Goal: Register for event/course

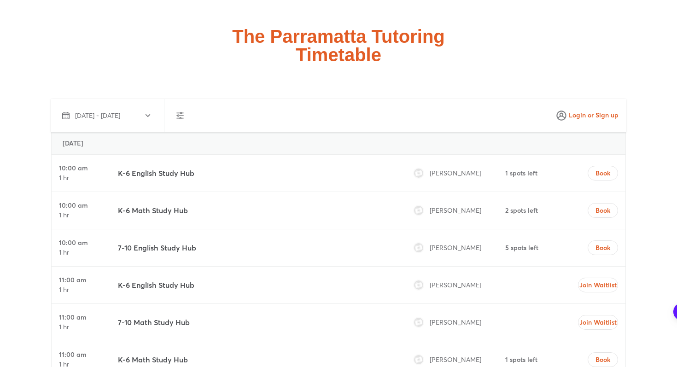
scroll to position [2418, 0]
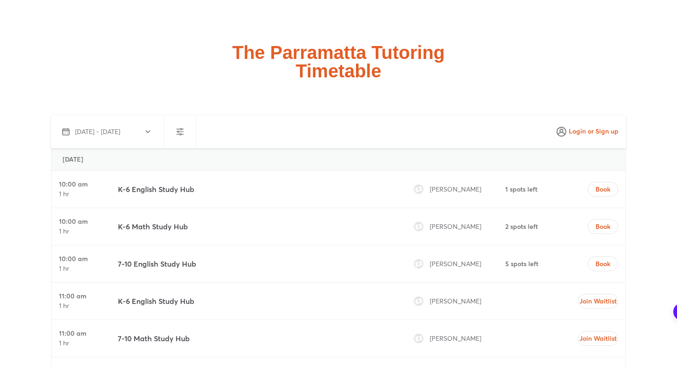
click at [184, 126] on icon "button" at bounding box center [180, 131] width 11 height 11
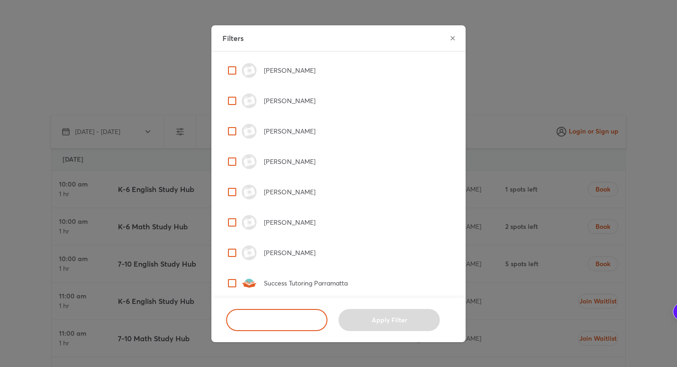
scroll to position [369, 0]
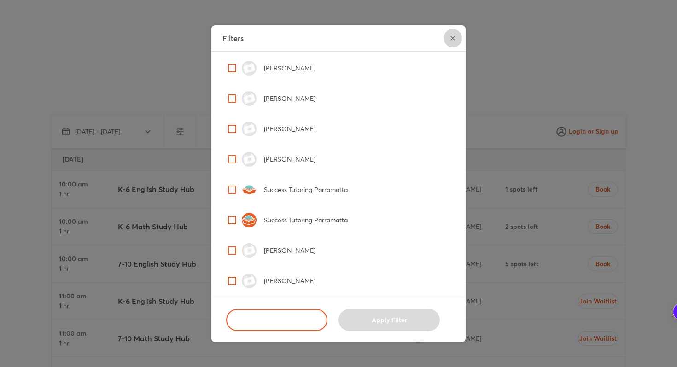
click at [453, 36] on icon "close" at bounding box center [452, 38] width 7 height 7
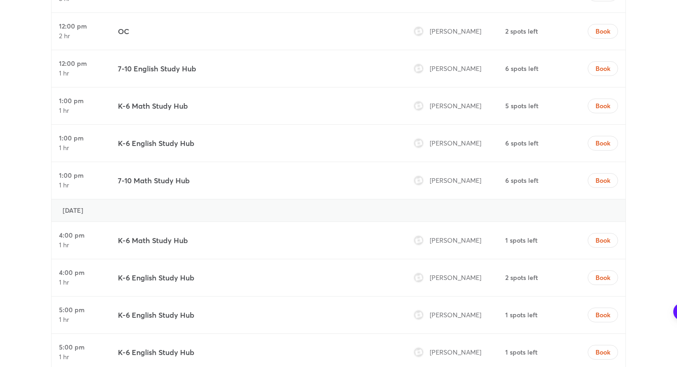
scroll to position [3042, 0]
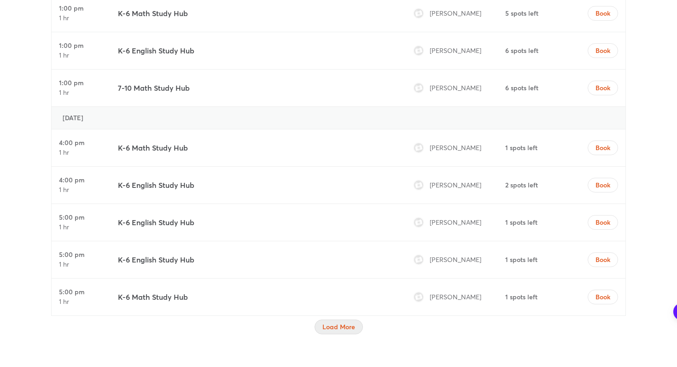
click at [348, 322] on span "Load More" at bounding box center [338, 326] width 33 height 9
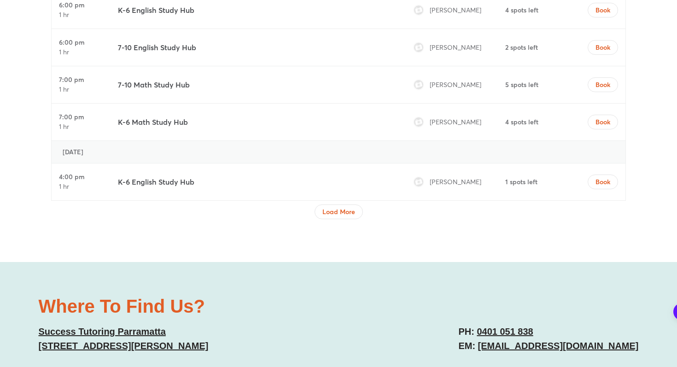
scroll to position [3953, 0]
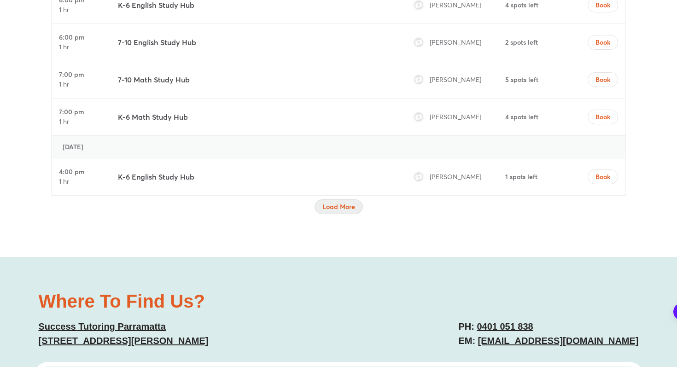
click at [340, 202] on span "Load More" at bounding box center [338, 206] width 33 height 9
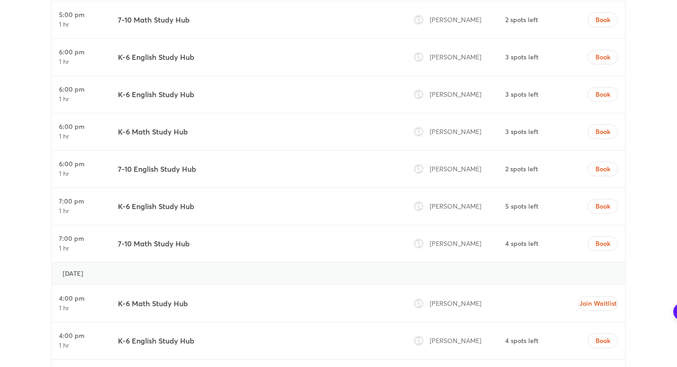
scroll to position [4447, 0]
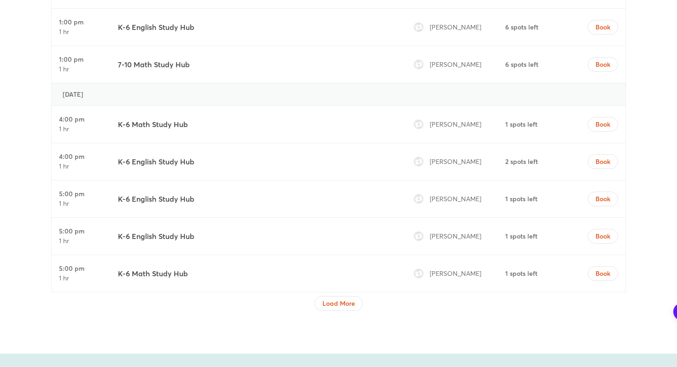
scroll to position [3085, 0]
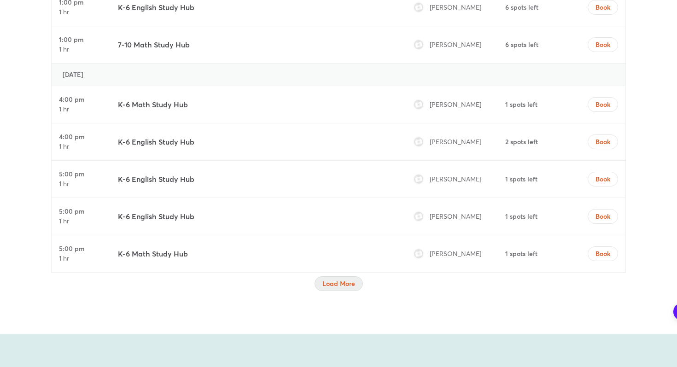
click at [332, 276] on button "Load More" at bounding box center [339, 283] width 48 height 15
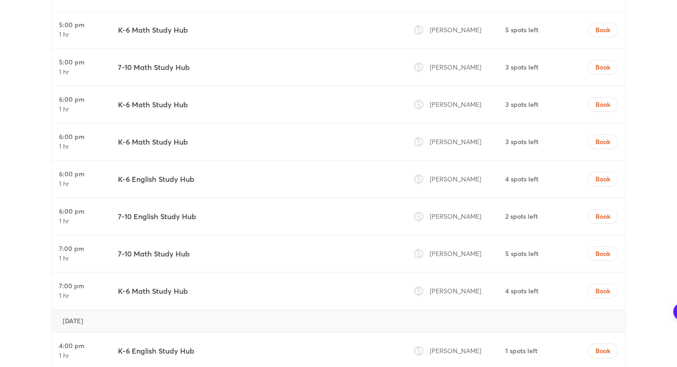
scroll to position [3782, 0]
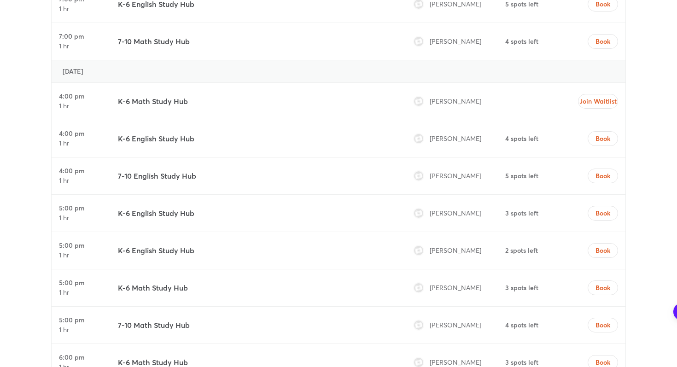
scroll to position [4577, 0]
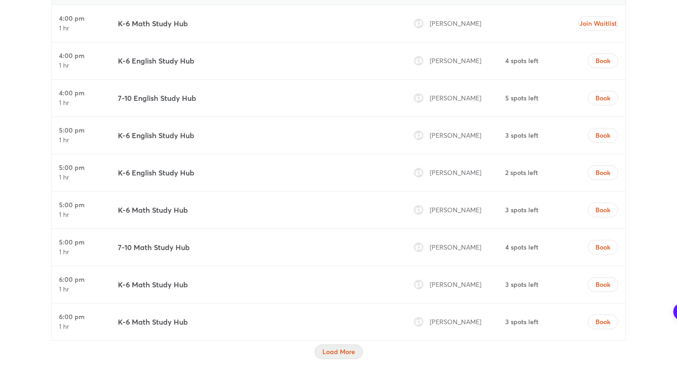
click at [347, 347] on span "Load More" at bounding box center [338, 351] width 33 height 9
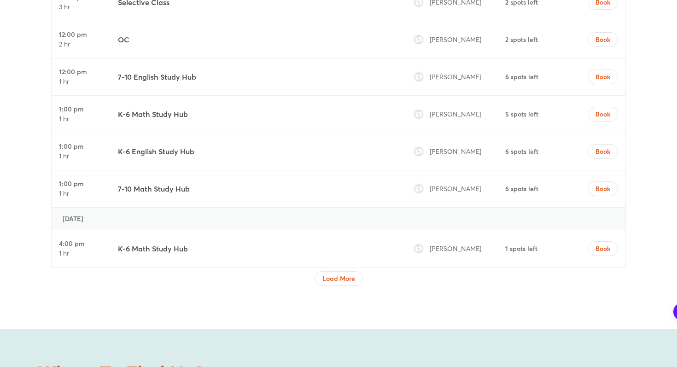
scroll to position [5469, 0]
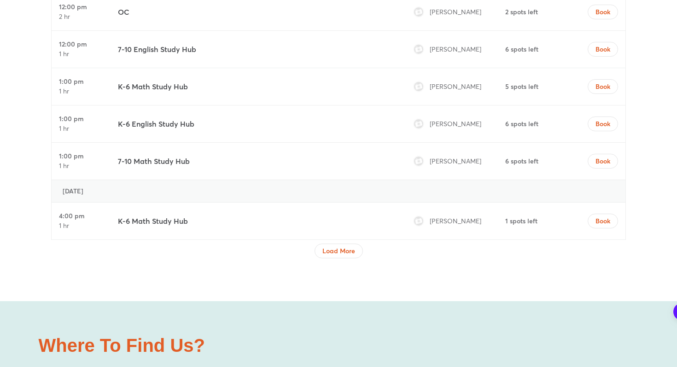
click at [346, 258] on div at bounding box center [338, 260] width 575 height 5
click at [349, 246] on span "Load More" at bounding box center [338, 250] width 33 height 9
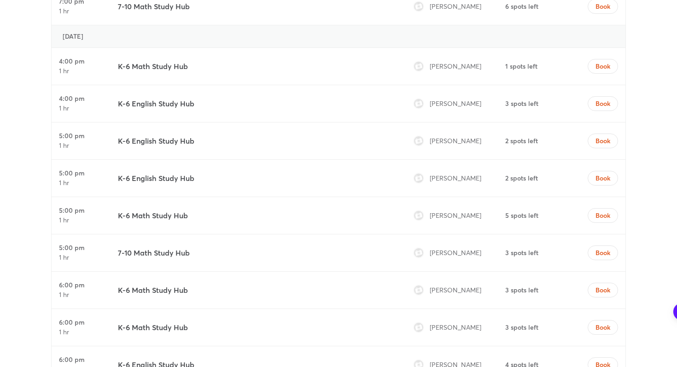
scroll to position [6095, 0]
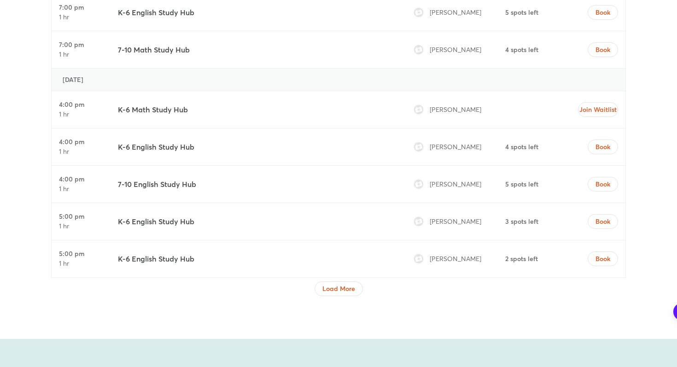
scroll to position [6998, 0]
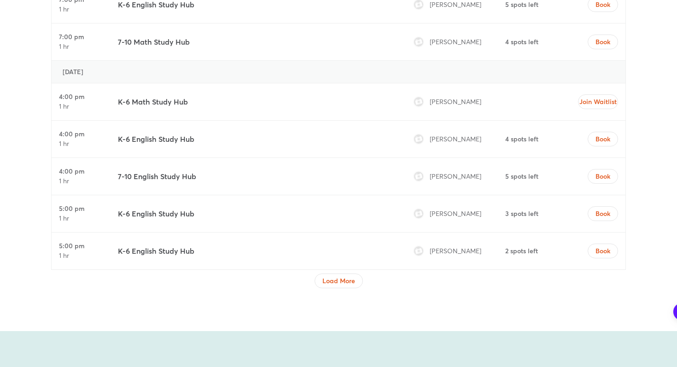
click at [443, 209] on span "[PERSON_NAME]" at bounding box center [456, 213] width 52 height 9
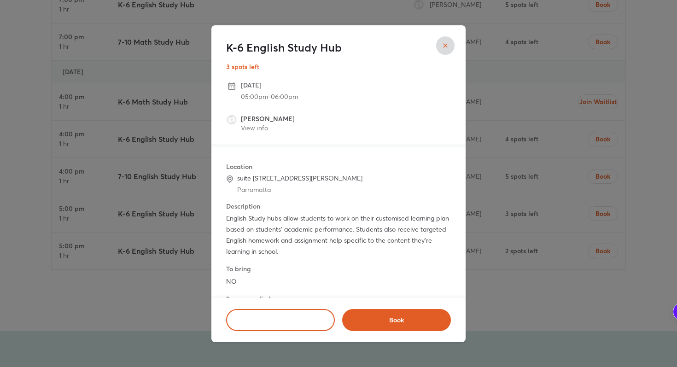
scroll to position [34, 0]
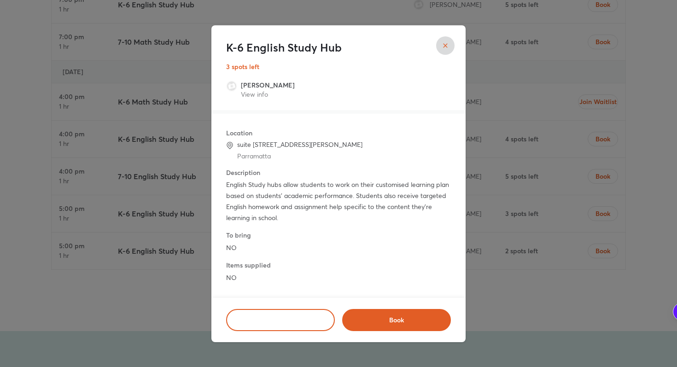
click at [449, 55] on div "K-6 English Study Hub 3 spots left" at bounding box center [338, 60] width 225 height 41
click at [447, 50] on button "close" at bounding box center [445, 45] width 18 height 18
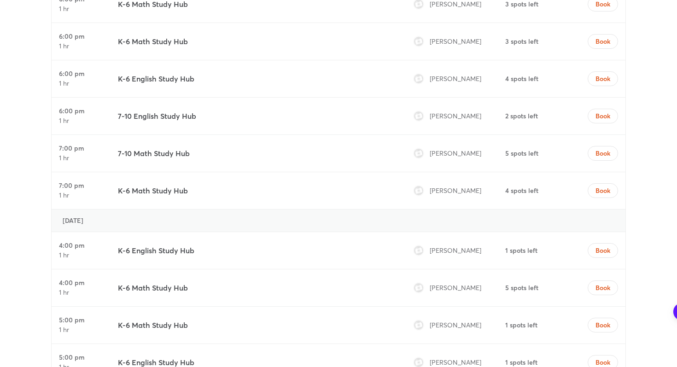
scroll to position [6154, 0]
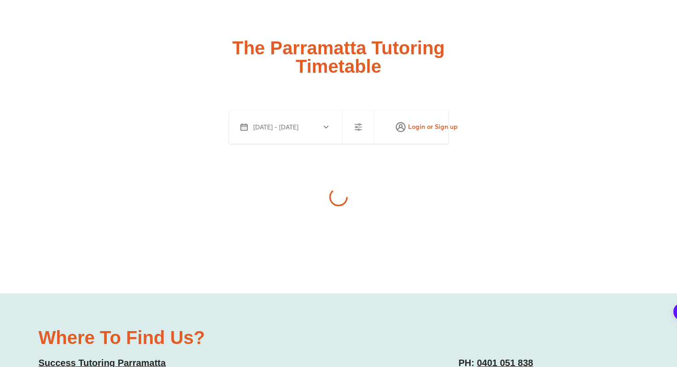
click at [366, 116] on button "button" at bounding box center [358, 127] width 22 height 22
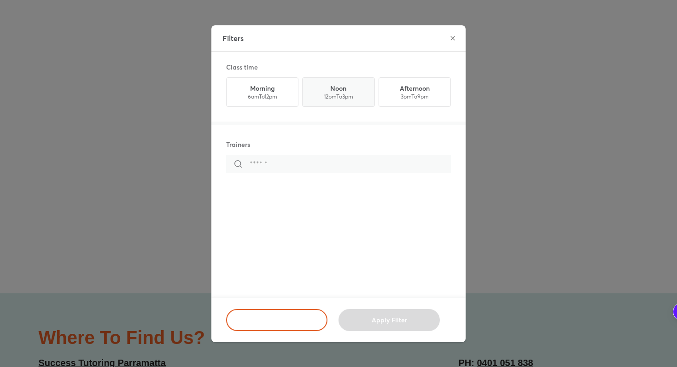
scroll to position [2423, 0]
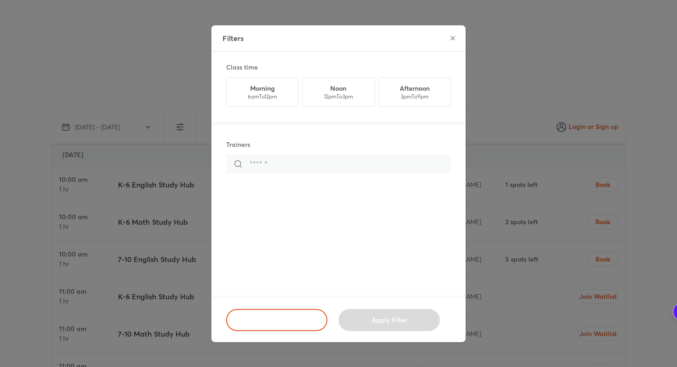
click at [452, 36] on icon "close" at bounding box center [452, 38] width 7 height 7
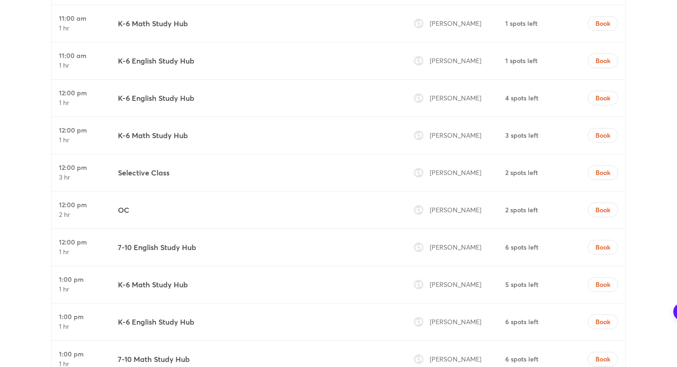
scroll to position [2791, 0]
